Goal: Navigation & Orientation: Find specific page/section

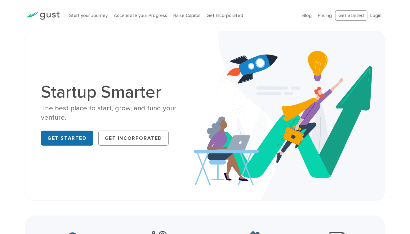
click at [63, 139] on link "Get Started" at bounding box center [67, 138] width 52 height 15
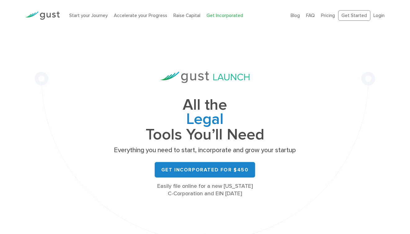
click at [373, 16] on ul "Blog FAQ Pricing Get Started Login Login" at bounding box center [338, 15] width 94 height 11
click at [378, 16] on link "Login" at bounding box center [379, 16] width 11 height 6
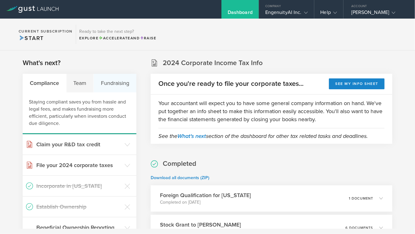
click at [115, 79] on div "Fundraising" at bounding box center [115, 83] width 43 height 19
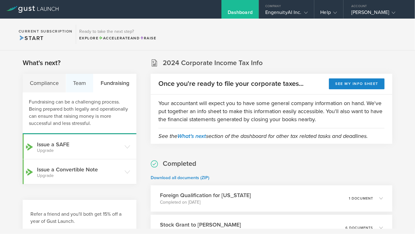
click at [76, 83] on div "Team" at bounding box center [80, 83] width 28 height 19
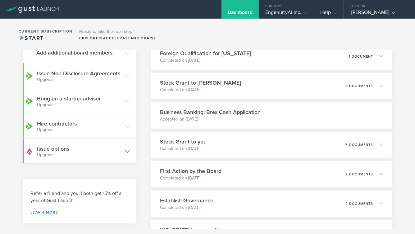
scroll to position [142, 0]
click at [414, 103] on div "What's next? Compliance Team Fundraising Building a team is integral to the suc…" at bounding box center [207, 140] width 415 height 178
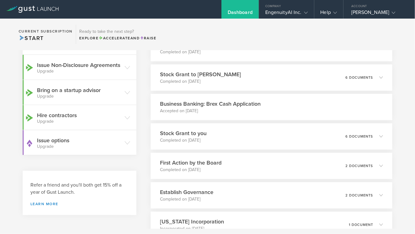
scroll to position [198, 0]
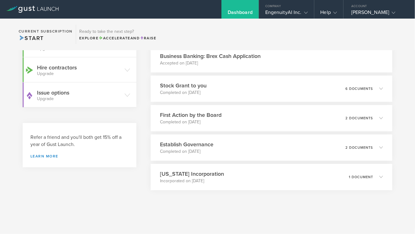
click at [404, 79] on div "What's next? Compliance Team Fundraising Building a team is integral to the suc…" at bounding box center [207, 40] width 415 height 377
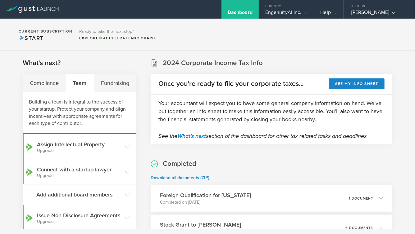
click at [315, 45] on section "Current Subscription Start Ready to take the next step? Explore Accelerate and …" at bounding box center [207, 35] width 415 height 32
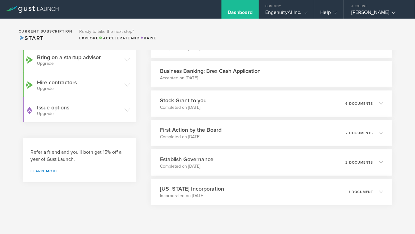
scroll to position [198, 0]
